Goal: Transaction & Acquisition: Purchase product/service

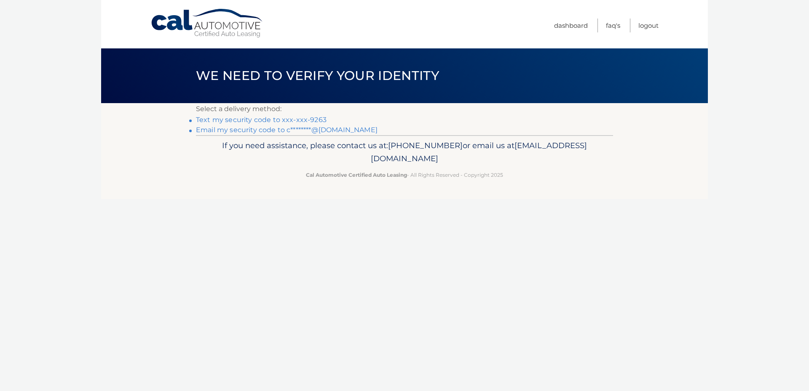
click at [225, 120] on link "Text my security code to xxx-xxx-9263" at bounding box center [261, 120] width 131 height 8
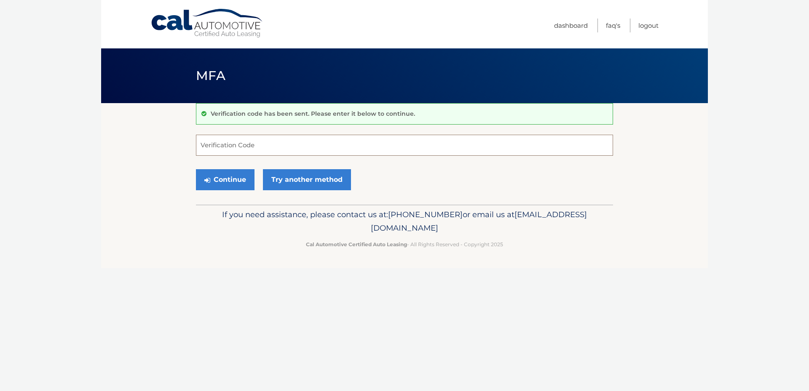
click at [276, 137] on input "Verification Code" at bounding box center [404, 145] width 417 height 21
type input "732542"
click at [242, 175] on button "Continue" at bounding box center [225, 179] width 59 height 21
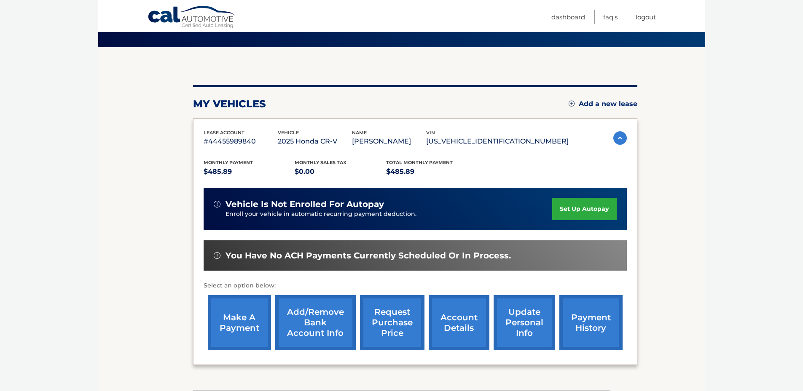
scroll to position [84, 0]
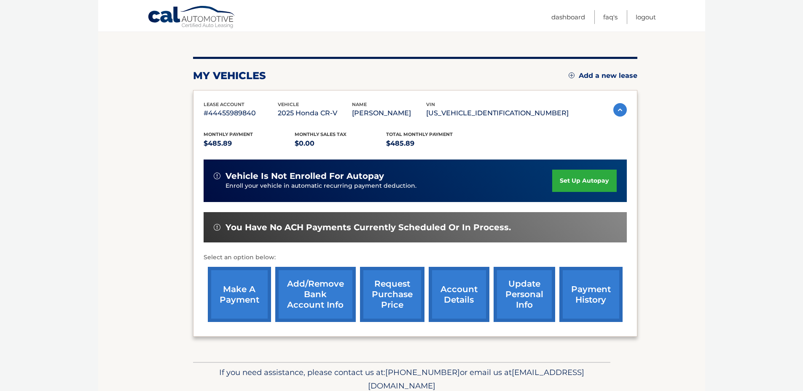
click at [224, 306] on link "make a payment" at bounding box center [239, 294] width 63 height 55
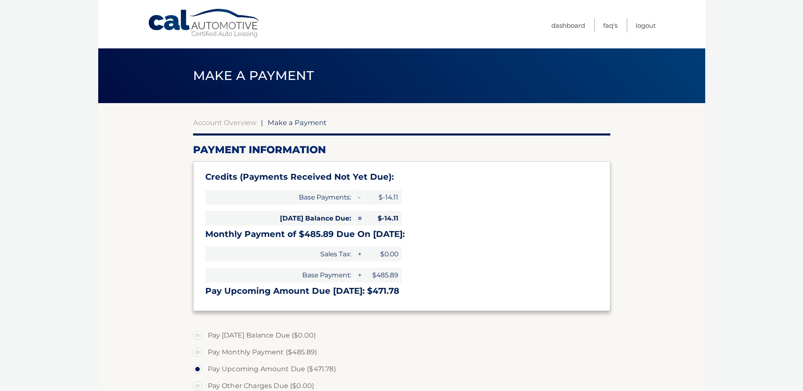
select select "NTQyOTAzOWYtZDM3NS00Njk3LWEwN2ItZWI0MmI2ZjY3OGUz"
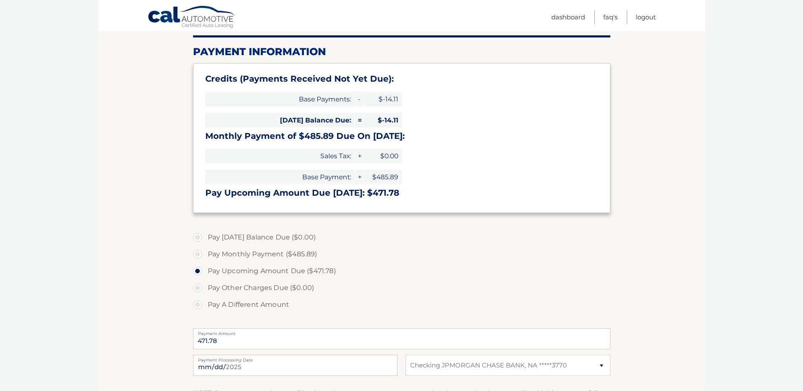
scroll to position [126, 0]
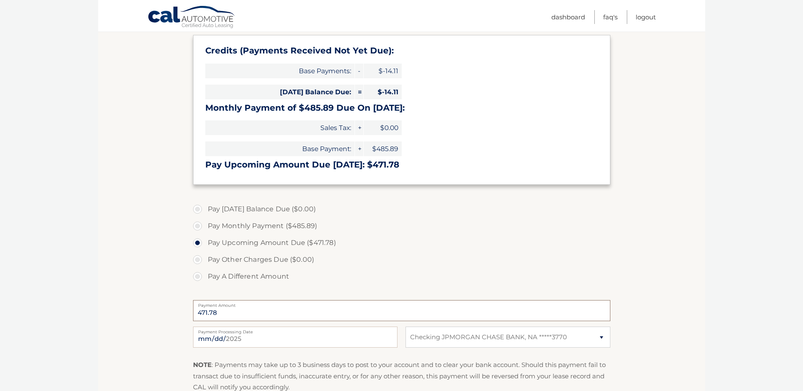
drag, startPoint x: 169, startPoint y: 310, endPoint x: 163, endPoint y: 310, distance: 5.5
click at [163, 310] on section "Account Overview | Make a Payment Payment Information Credits (Payments Receive…" at bounding box center [401, 212] width 607 height 471
click at [231, 308] on input "471.78" at bounding box center [401, 310] width 417 height 21
click at [203, 280] on label "Pay A Different Amount" at bounding box center [401, 276] width 417 height 17
click at [203, 280] on input "Pay A Different Amount" at bounding box center [200, 274] width 8 height 13
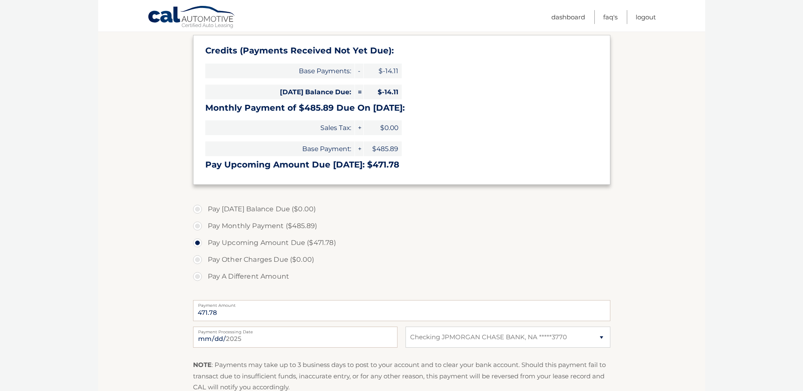
radio input "true"
type input "500"
click at [139, 266] on section "Account Overview | Make a Payment Payment Information Credits (Payments Receive…" at bounding box center [401, 212] width 607 height 471
click at [342, 270] on label "Pay A Different Amount" at bounding box center [401, 276] width 417 height 17
click at [205, 270] on input "Pay A Different Amount" at bounding box center [200, 274] width 8 height 13
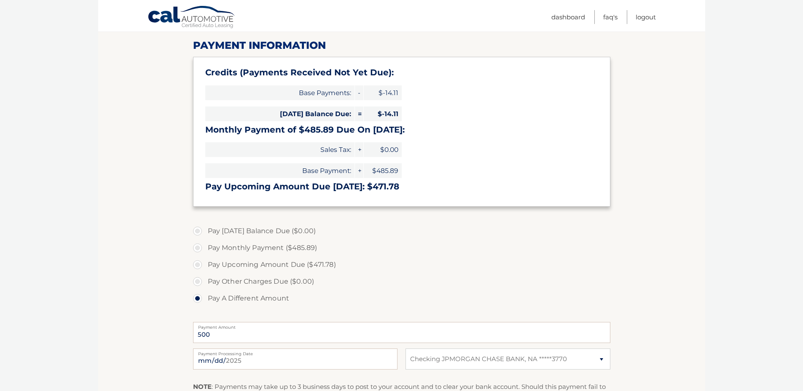
scroll to position [169, 0]
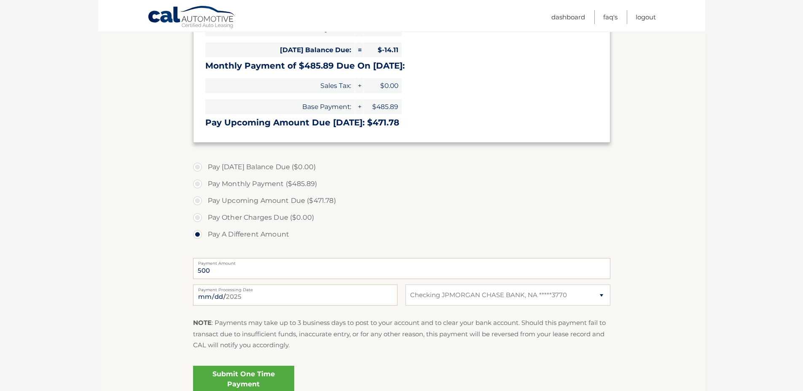
click at [201, 204] on label "Pay Upcoming Amount Due ($471.78)" at bounding box center [401, 201] width 417 height 17
click at [201, 204] on input "Pay Upcoming Amount Due ($471.78)" at bounding box center [200, 199] width 8 height 13
radio input "true"
type input "471.78"
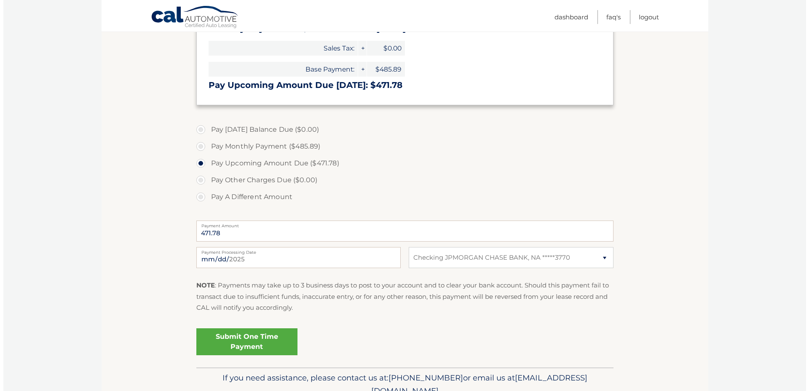
scroll to position [211, 0]
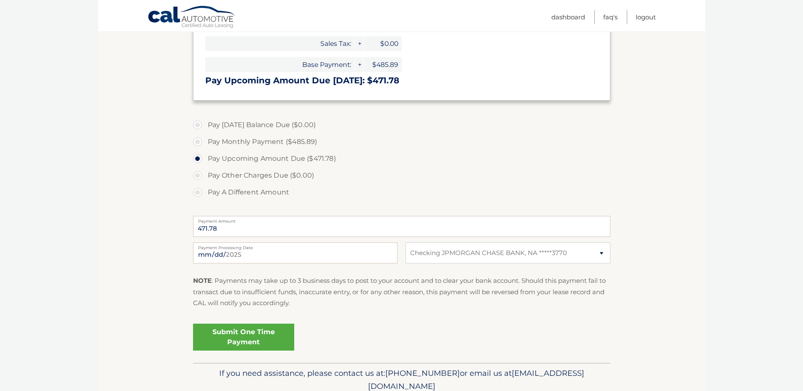
click at [213, 332] on link "Submit One Time Payment" at bounding box center [243, 337] width 101 height 27
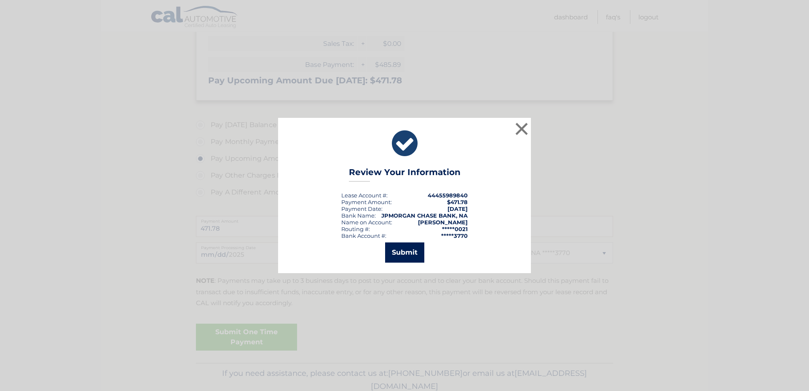
click at [397, 252] on button "Submit" at bounding box center [404, 253] width 39 height 20
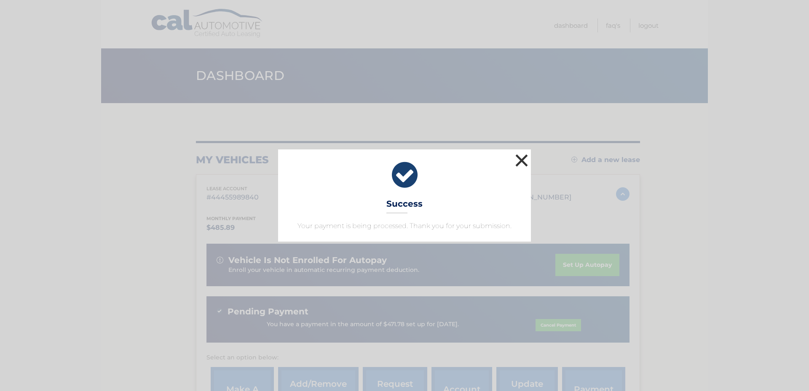
click at [524, 162] on button "×" at bounding box center [521, 160] width 17 height 17
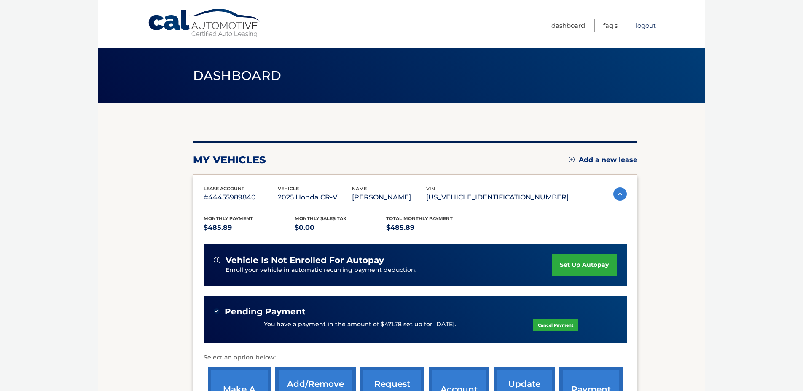
click at [653, 24] on link "Logout" at bounding box center [645, 26] width 20 height 14
